Goal: Information Seeking & Learning: Learn about a topic

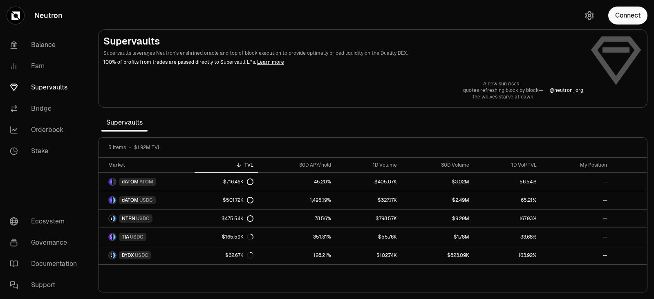
click at [553, 51] on p "Supervaults leverages Neutron's enshrined oracle and top of block execution to …" at bounding box center [343, 52] width 480 height 7
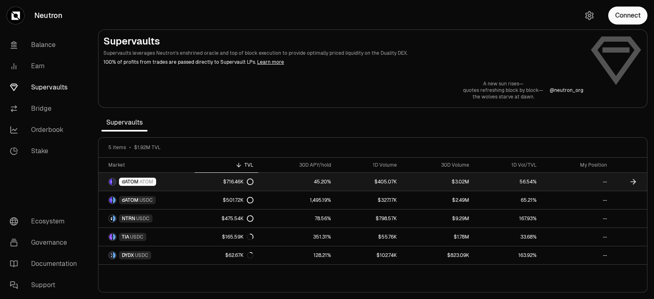
click at [253, 179] on icon at bounding box center [250, 182] width 7 height 7
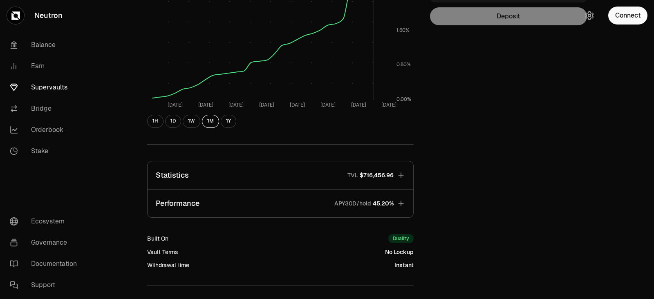
scroll to position [204, 0]
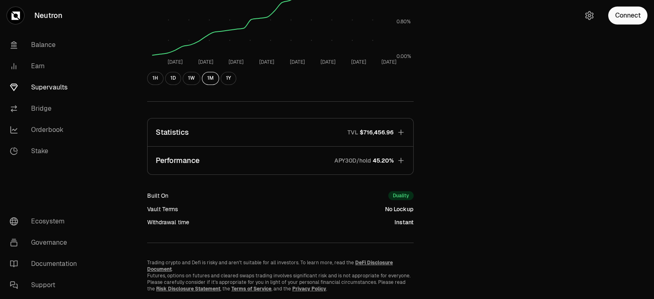
click at [401, 135] on icon "button" at bounding box center [401, 132] width 8 height 8
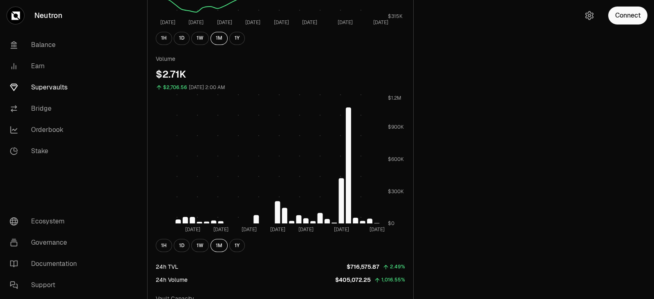
scroll to position [613, 0]
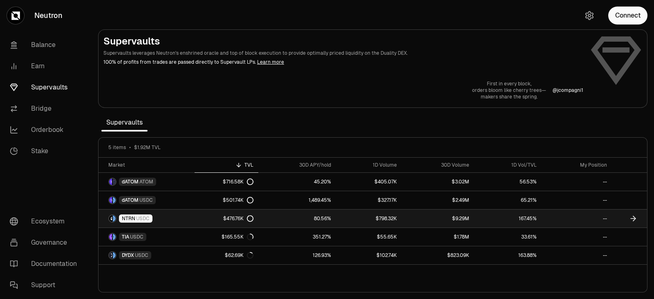
click at [146, 219] on span "USDC" at bounding box center [142, 218] width 13 height 7
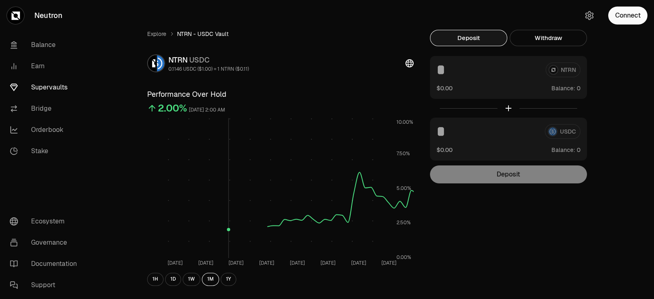
scroll to position [153, 0]
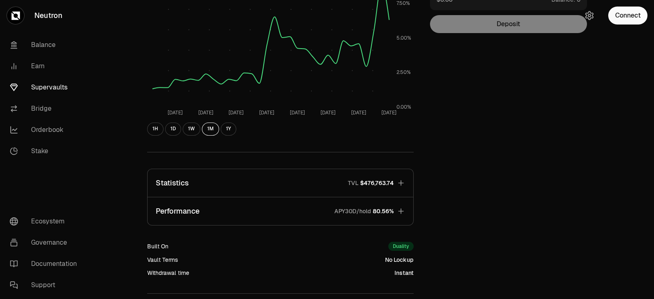
click at [374, 182] on span "$476,763.74" at bounding box center [377, 183] width 34 height 8
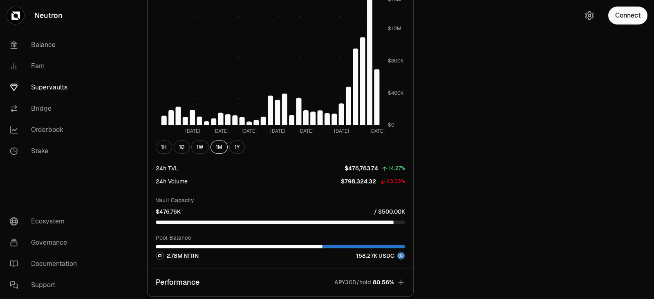
scroll to position [613, 0]
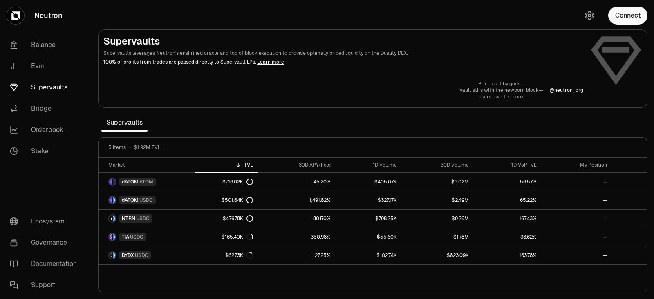
click at [528, 111] on section "Supervaults Supervaults leverages Neutron's enshrined oracle and top of block e…" at bounding box center [373, 149] width 562 height 299
